Goal: Transaction & Acquisition: Purchase product/service

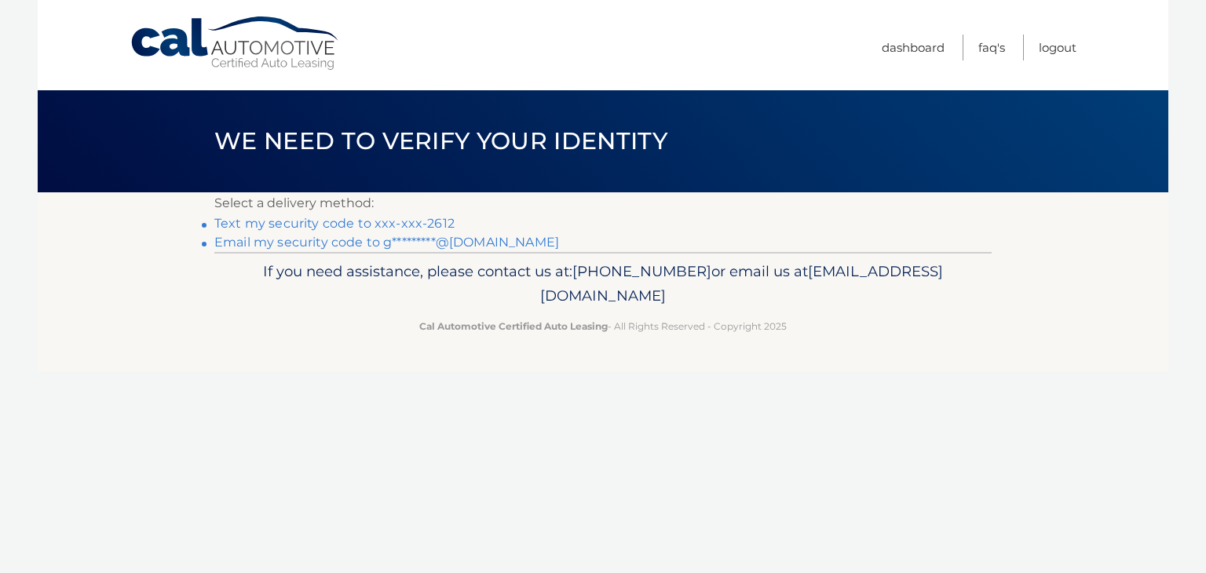
click at [289, 220] on link "Text my security code to xxx-xxx-2612" at bounding box center [334, 223] width 240 height 15
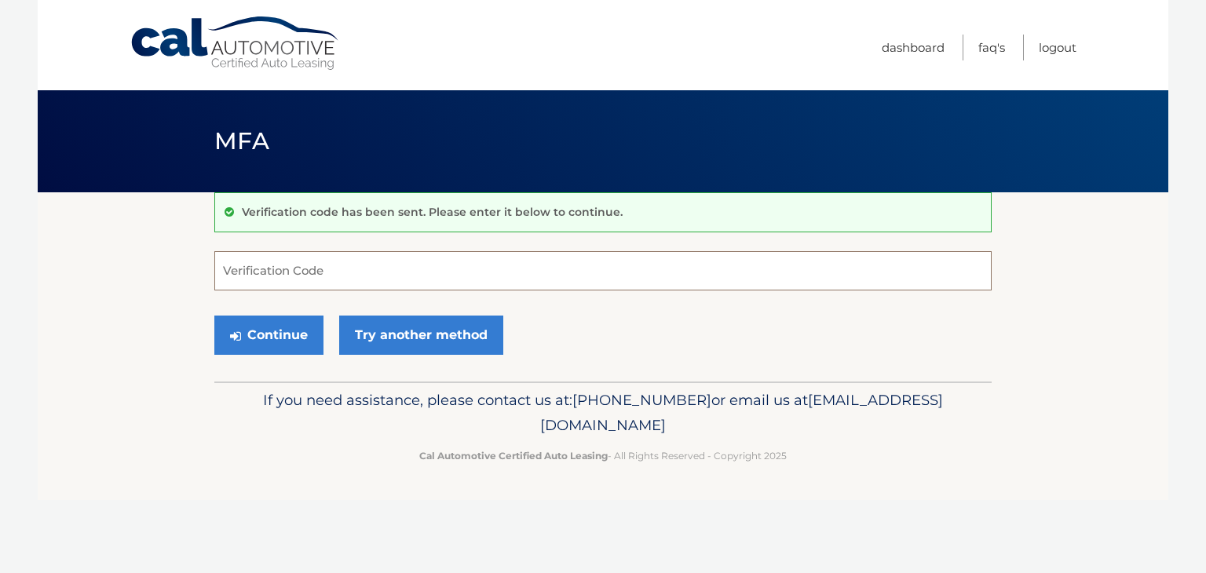
click at [261, 268] on input "Verification Code" at bounding box center [602, 270] width 777 height 39
type input "187554"
click at [275, 338] on button "Continue" at bounding box center [268, 335] width 109 height 39
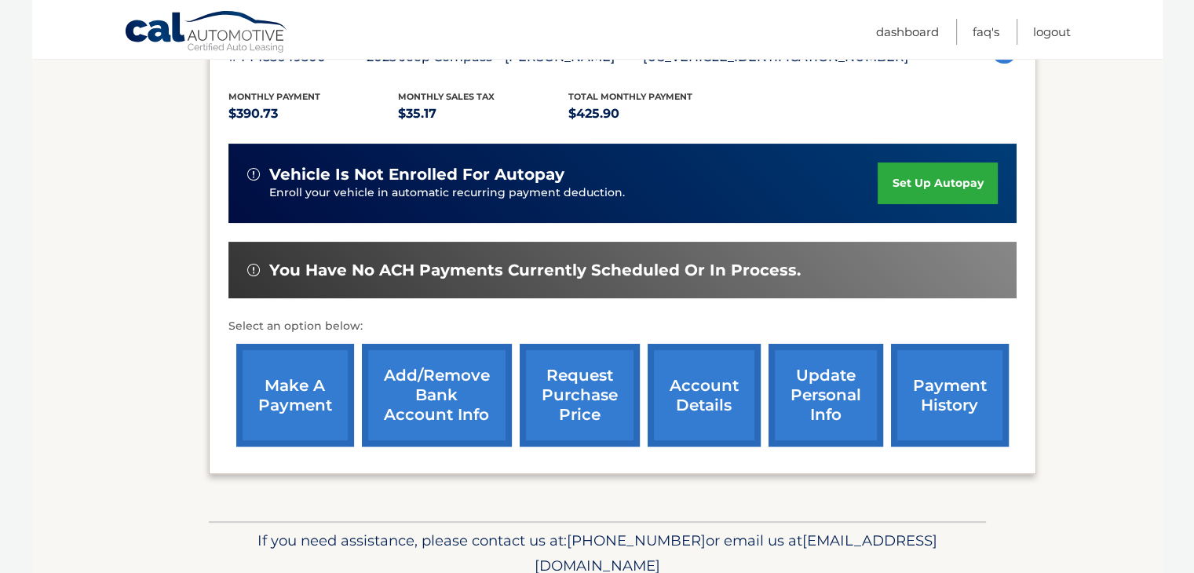
scroll to position [314, 0]
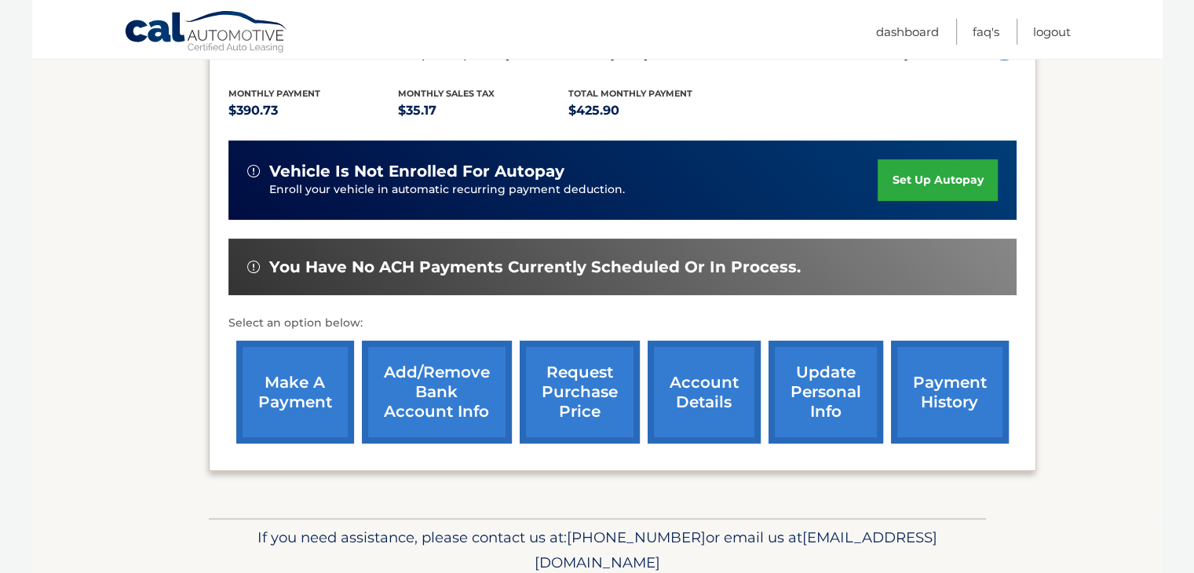
click at [303, 389] on link "make a payment" at bounding box center [295, 392] width 118 height 103
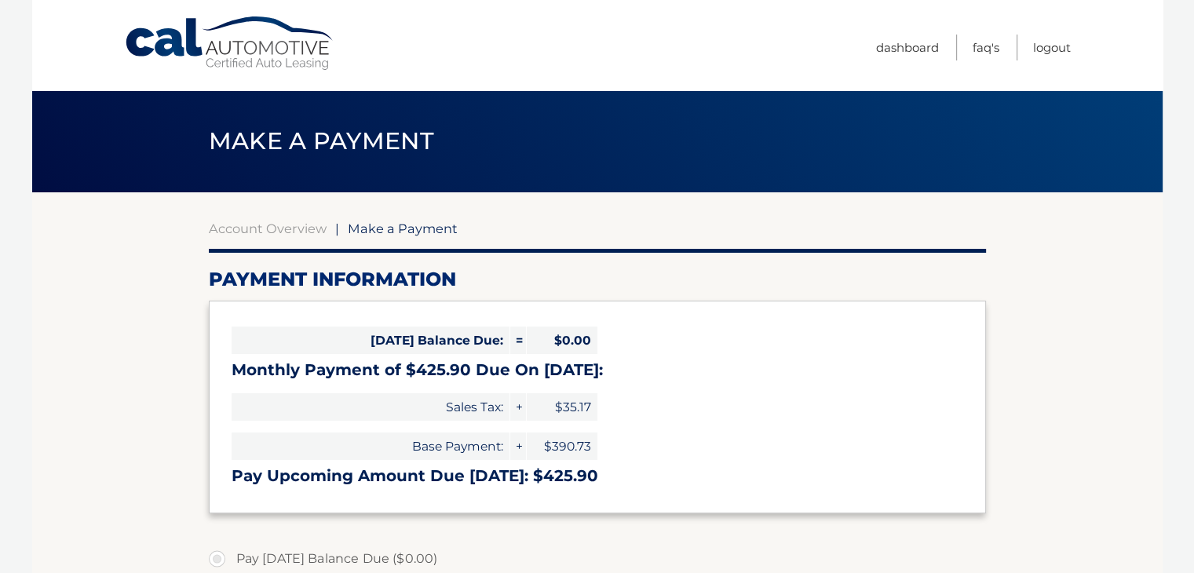
select select "ZDI5N2RlNTEtODU0MC00M2I4LWI4ODItNGU1ZDRhYzRkM2Ex"
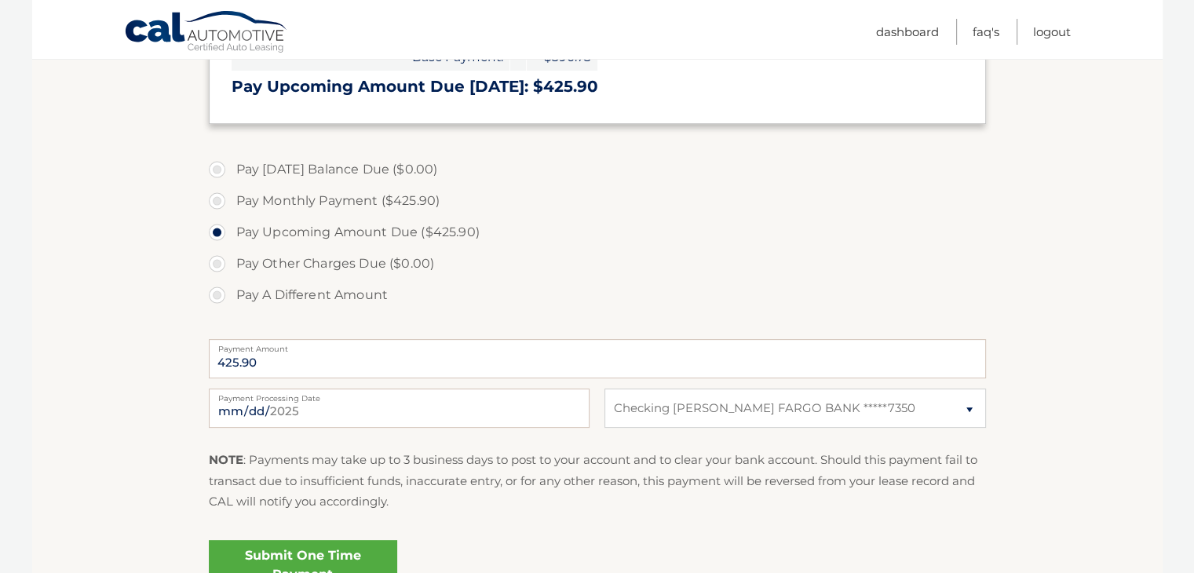
scroll to position [393, 0]
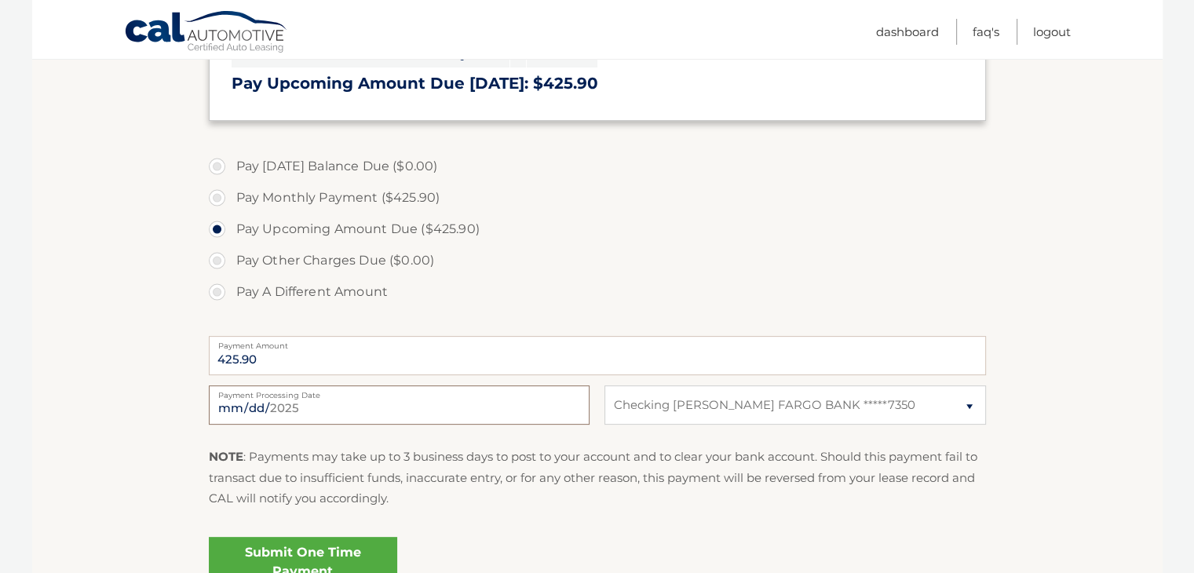
click at [261, 405] on input "2025-09-09" at bounding box center [399, 405] width 381 height 39
type input "2025-09-11"
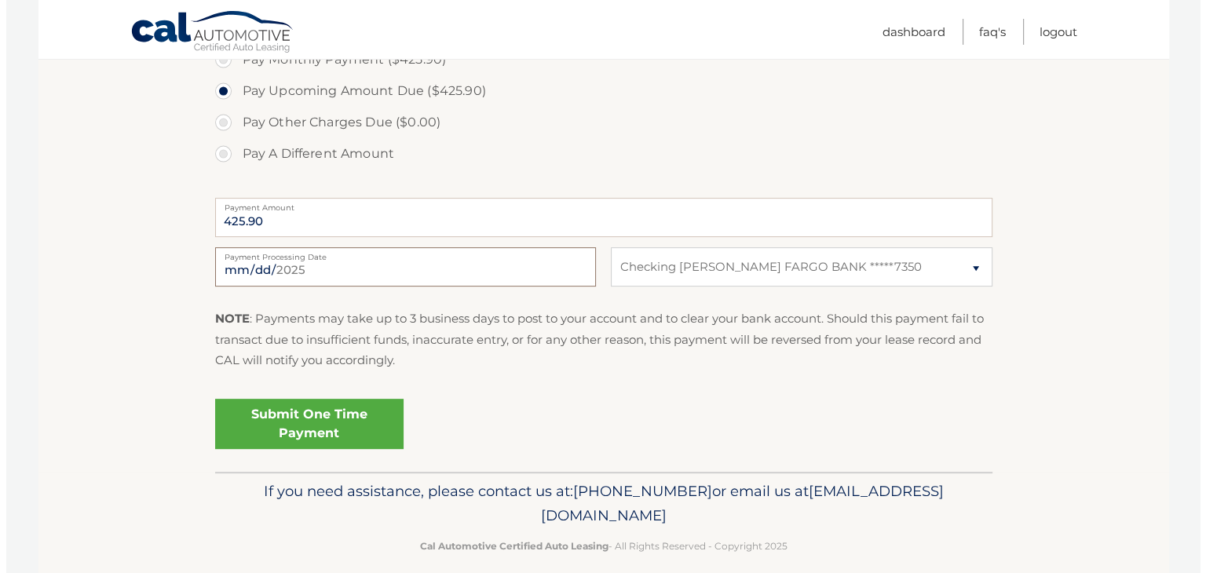
scroll to position [548, 0]
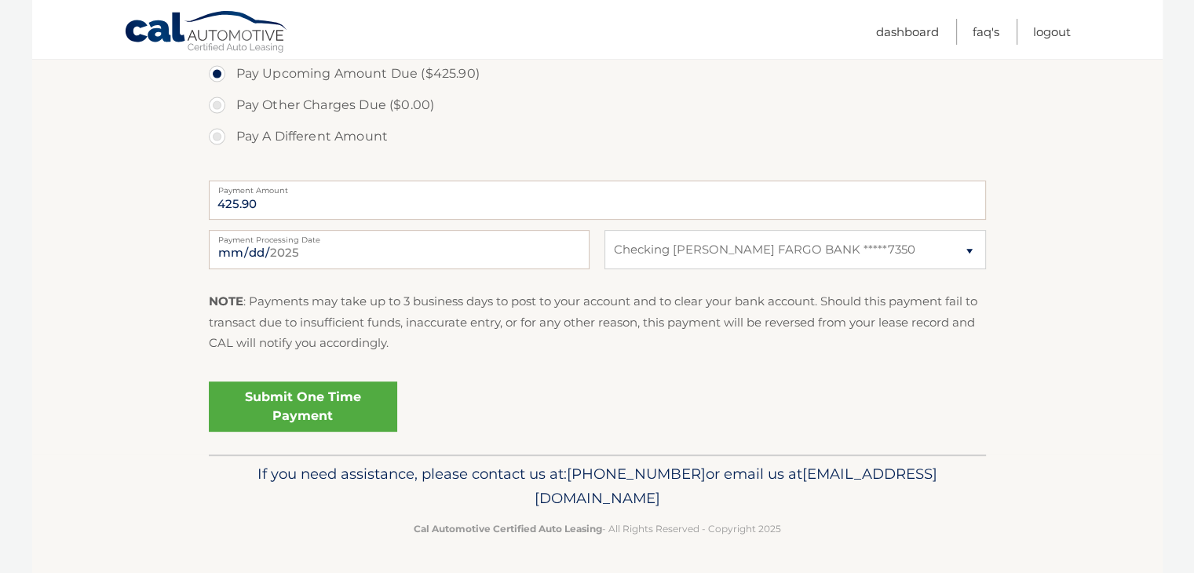
click at [284, 404] on link "Submit One Time Payment" at bounding box center [303, 407] width 188 height 50
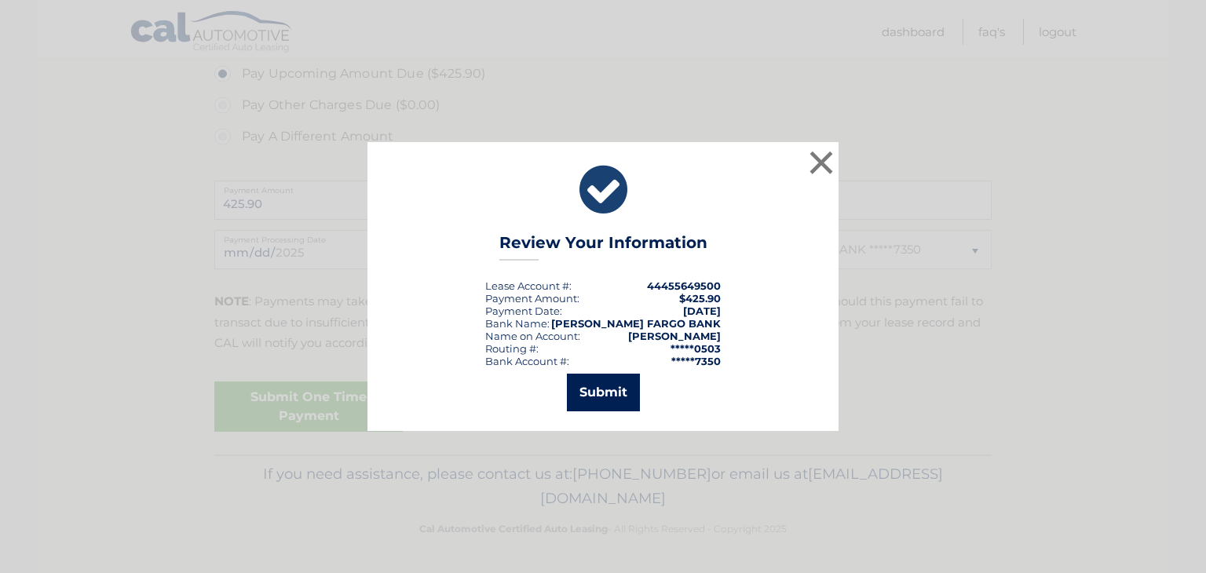
click at [587, 392] on button "Submit" at bounding box center [603, 393] width 73 height 38
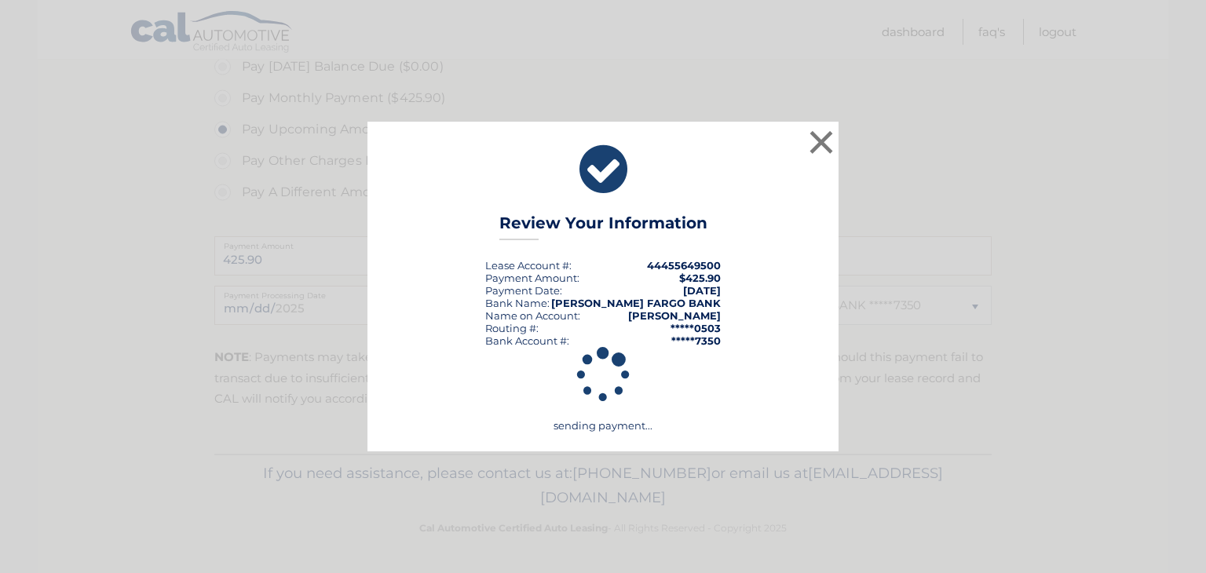
scroll to position [492, 0]
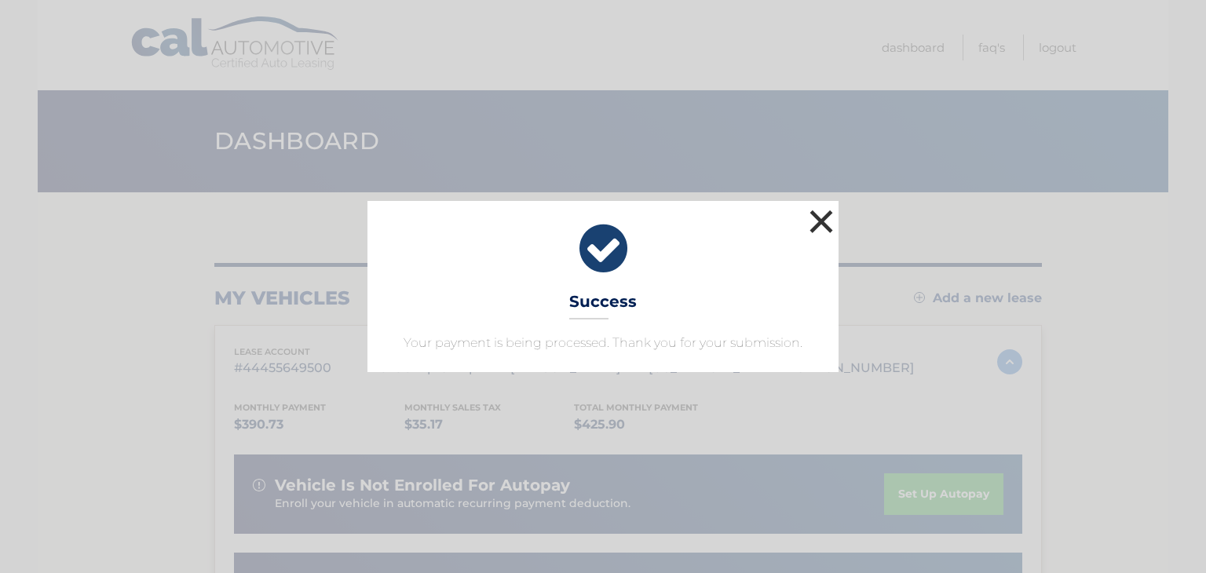
click at [823, 220] on button "×" at bounding box center [821, 221] width 31 height 31
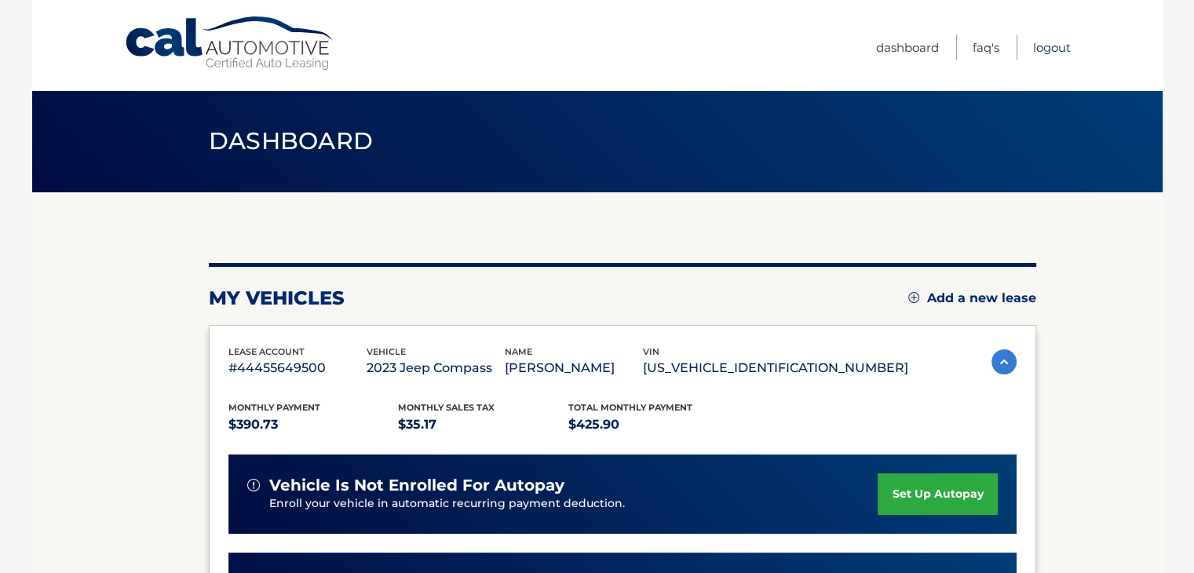
click at [1048, 48] on link "Logout" at bounding box center [1052, 48] width 38 height 26
